Goal: Task Accomplishment & Management: Complete application form

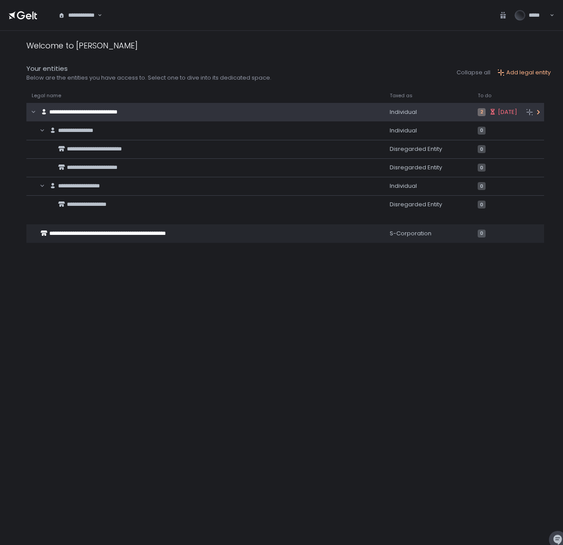
click at [93, 109] on span "**********" at bounding box center [83, 112] width 68 height 6
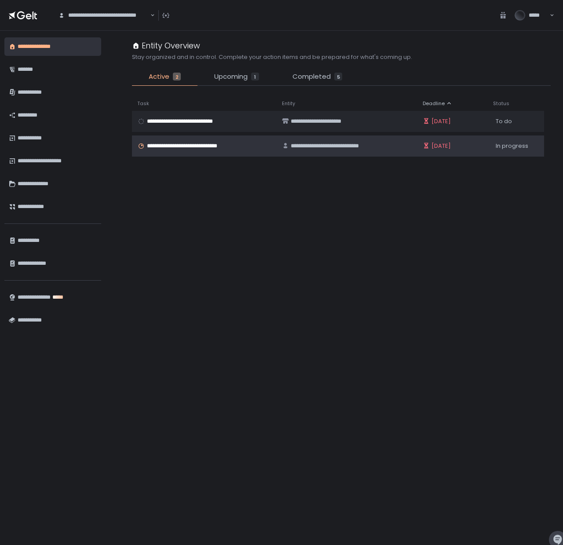
click at [216, 146] on span "**********" at bounding box center [190, 146] width 86 height 8
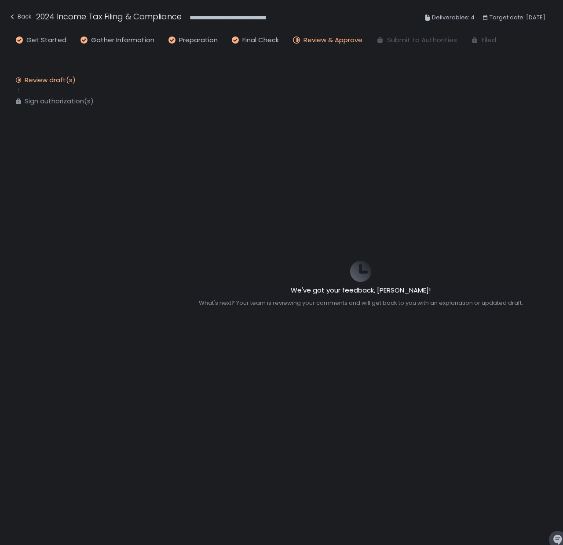
click at [319, 83] on div "We've got your feedback, [PERSON_NAME]! What's next? Your team is reviewing you…" at bounding box center [360, 283] width 387 height 469
click at [324, 37] on span "Review & Approve" at bounding box center [332, 40] width 59 height 10
click at [443, 40] on span "Submit to Authorities" at bounding box center [422, 40] width 70 height 10
click at [331, 38] on span "Review & Approve" at bounding box center [332, 40] width 59 height 10
click at [251, 38] on span "Final Check" at bounding box center [260, 40] width 36 height 10
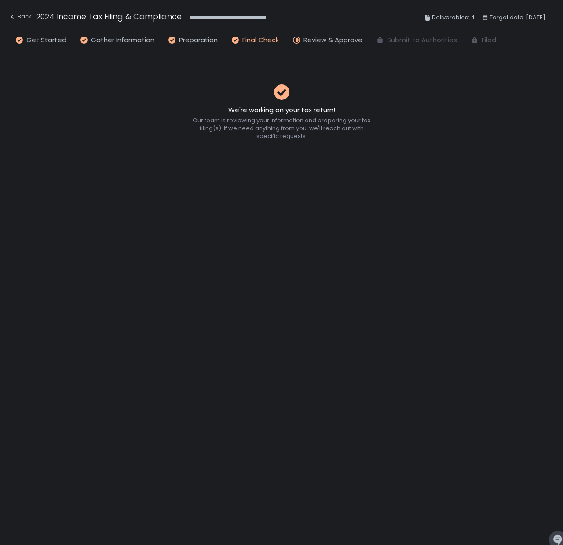
drag, startPoint x: 349, startPoint y: 41, endPoint x: 406, endPoint y: 5, distance: 67.6
click at [349, 41] on span "Review & Approve" at bounding box center [332, 40] width 59 height 10
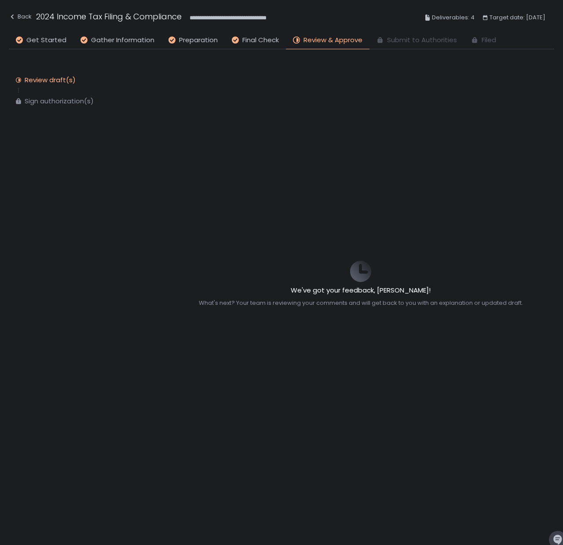
click at [319, 35] on span "Review & Approve" at bounding box center [332, 40] width 59 height 10
click at [320, 43] on span "Review & Approve" at bounding box center [332, 40] width 59 height 10
